Goal: Transaction & Acquisition: Purchase product/service

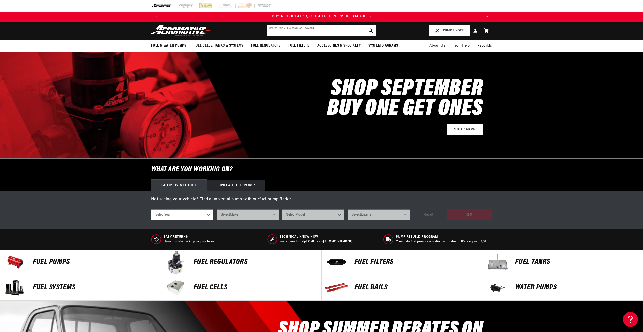
click at [275, 33] on input "text" at bounding box center [322, 30] width 110 height 11
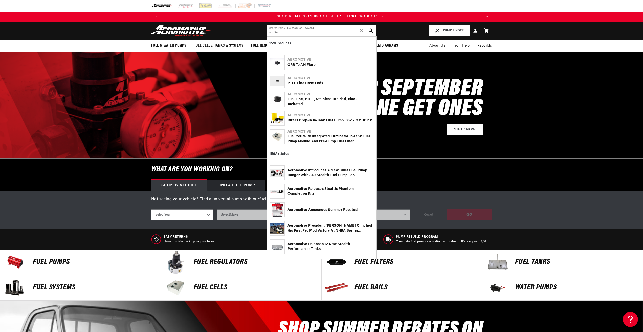
scroll to position [0, 641]
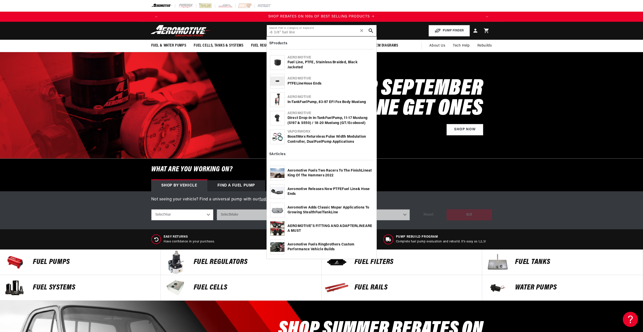
type input "-6 3/8" fuel line"
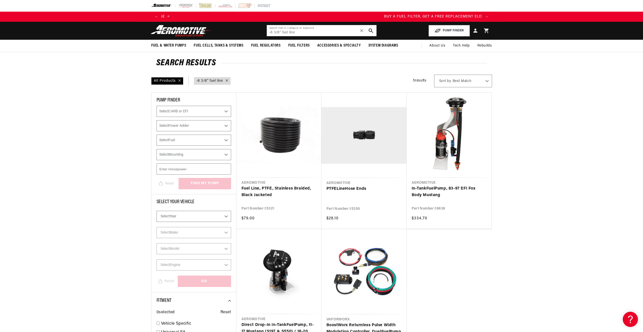
drag, startPoint x: 273, startPoint y: 33, endPoint x: 250, endPoint y: 34, distance: 23.6
click at [250, 34] on header "Fuel & Water Pumps Back In-Tank In-Line Fuel Pumps" at bounding box center [322, 31] width 366 height 18
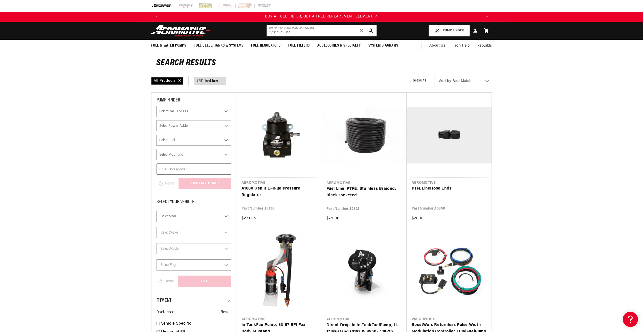
drag, startPoint x: 311, startPoint y: 33, endPoint x: 256, endPoint y: 34, distance: 54.4
click at [256, 34] on header "Fuel & Water Pumps Back In-Tank In-Line Fuel Pumps" at bounding box center [322, 31] width 366 height 18
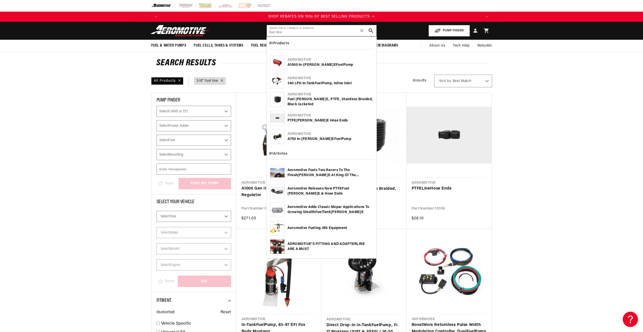
type input "fuel line"
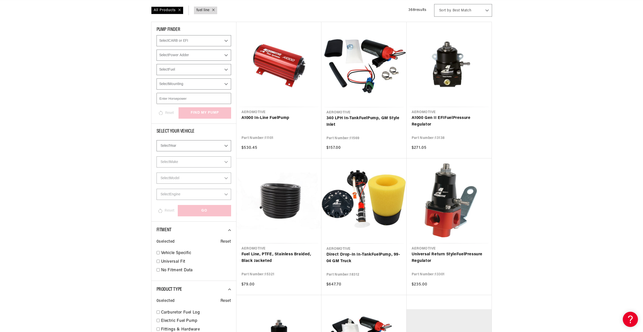
scroll to position [152, 0]
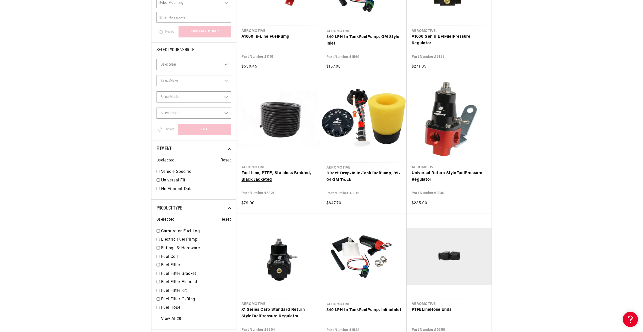
click at [293, 174] on link "Fuel Line , PTFE, Stainless Braided, Black Jacketed" at bounding box center [279, 176] width 75 height 13
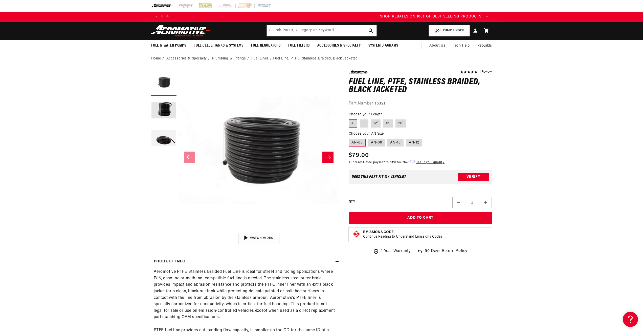
click at [265, 59] on link "Fuel Lines" at bounding box center [259, 59] width 17 height 6
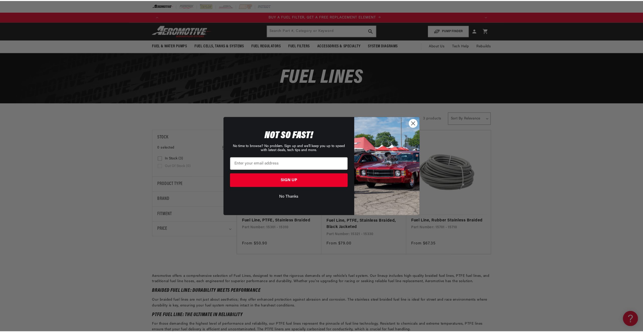
scroll to position [0, 321]
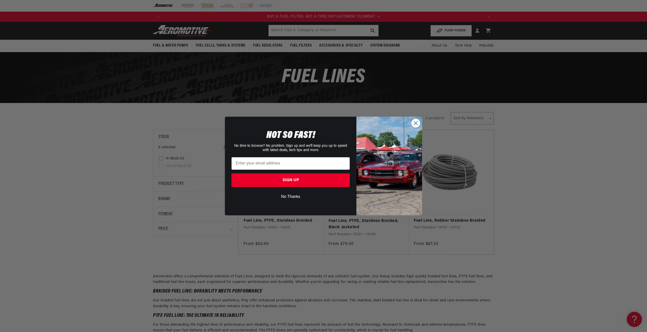
click at [235, 73] on div "Close dialog NOT SO FAST! No time to browse? No problem. Sign up and we'll keep…" at bounding box center [323, 166] width 647 height 332
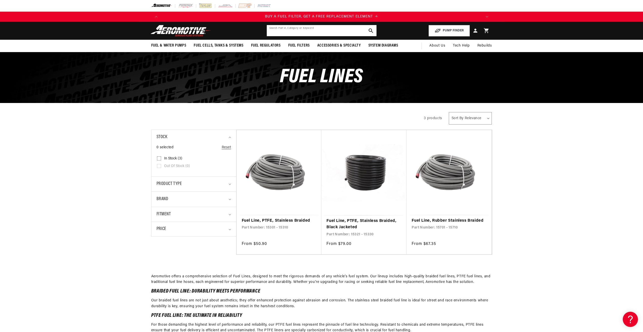
click at [293, 28] on input "text" at bounding box center [322, 30] width 110 height 11
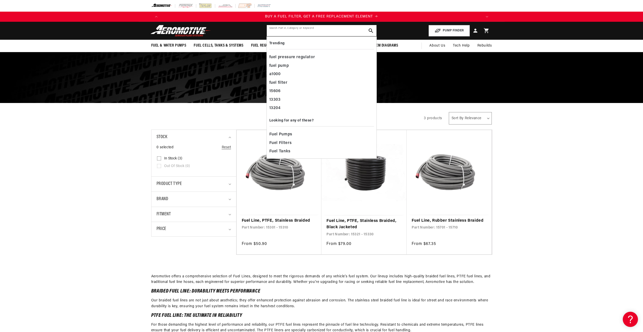
paste input "Stainless Steel Fuel Line Coil, 3/8 in"
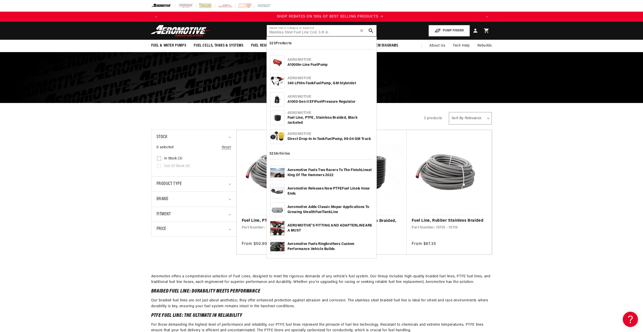
scroll to position [0, 641]
click at [314, 32] on input "Stainless Steel Fuel Line Coil, 3/8 in" at bounding box center [322, 30] width 110 height 11
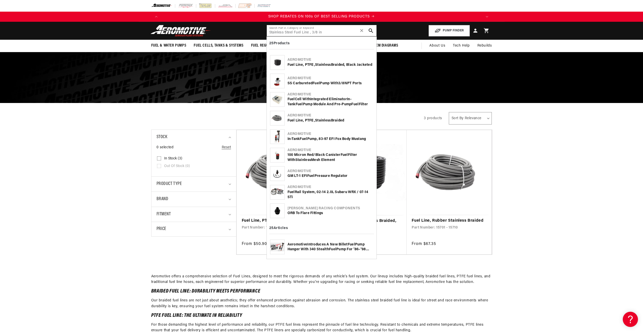
click at [313, 32] on input "Stainless Steel Fuel Line , 3/8 in" at bounding box center [322, 30] width 110 height 11
type input "Stainless Steel Fuel Line 3/8 in"
click at [369, 30] on use "search button" at bounding box center [371, 30] width 5 height 5
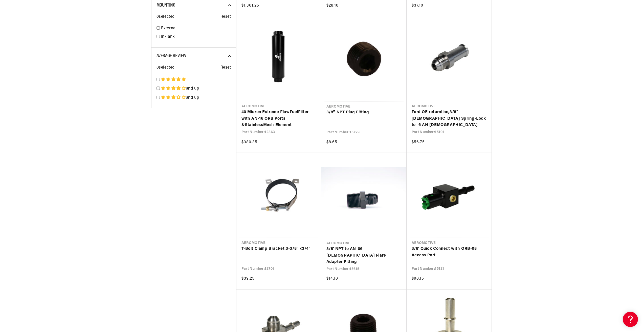
scroll to position [815, 0]
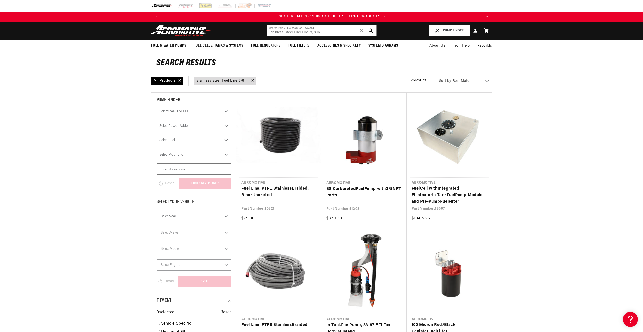
scroll to position [0, 641]
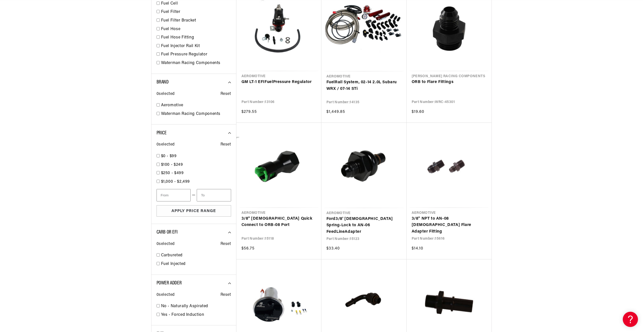
scroll to position [0, 321]
